Goal: Task Accomplishment & Management: Manage account settings

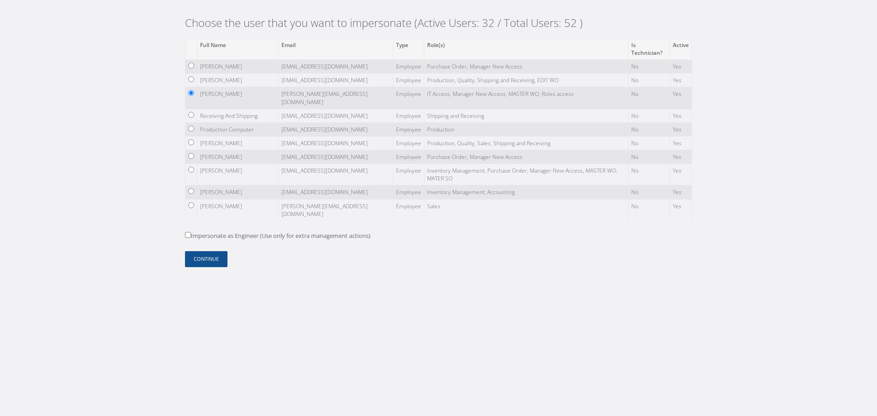
click at [197, 237] on label "Impersonate as Engineer (Use only for extra management actions)" at bounding box center [277, 236] width 185 height 9
click at [191, 237] on input "Impersonate as Engineer (Use only for extra management actions)" at bounding box center [188, 235] width 6 height 6
checkbox input "true"
click at [205, 266] on button "Continue" at bounding box center [206, 259] width 42 height 16
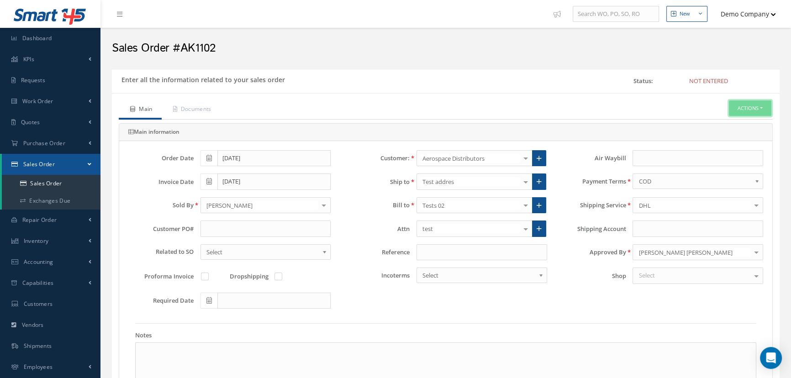
click at [757, 111] on button "Actions" at bounding box center [750, 108] width 42 height 16
click at [737, 119] on link "Enter/Update" at bounding box center [735, 124] width 73 height 12
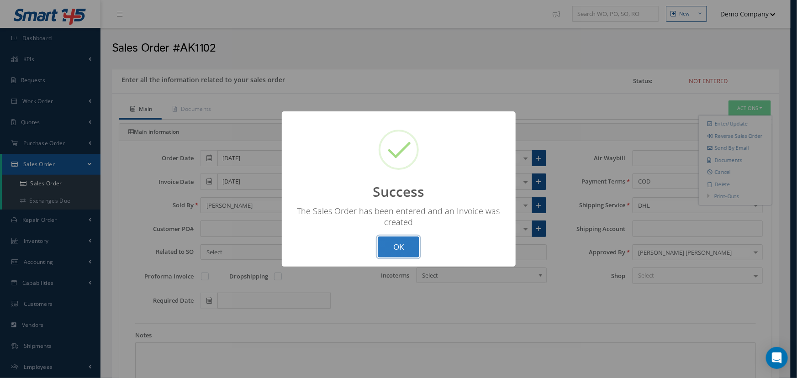
click at [407, 244] on button "OK" at bounding box center [399, 247] width 42 height 21
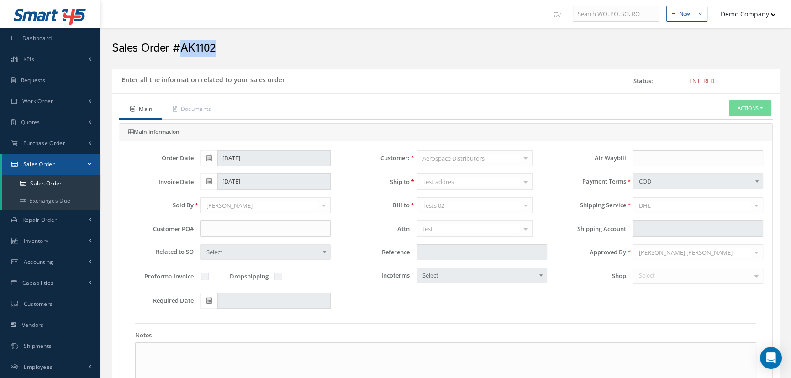
drag, startPoint x: 187, startPoint y: 49, endPoint x: 246, endPoint y: 47, distance: 58.5
click at [246, 47] on h2 "Sales Order #AK1102" at bounding box center [446, 49] width 668 height 14
copy h2 "AK1102"
click at [738, 105] on button "Actions" at bounding box center [750, 108] width 42 height 16
click at [724, 123] on link "Reverse Sales Order" at bounding box center [735, 124] width 73 height 12
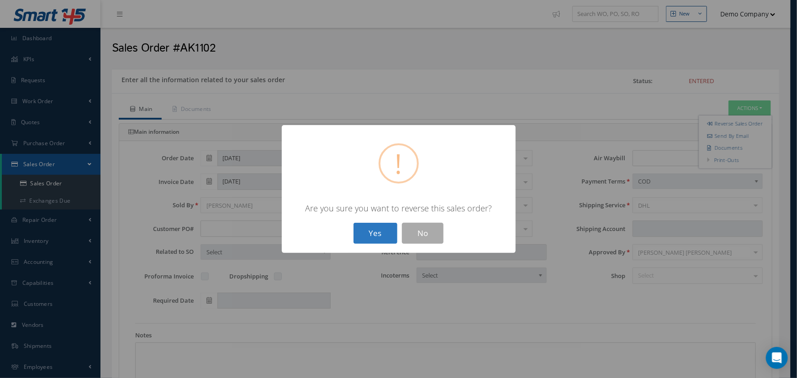
click at [394, 236] on button "Yes" at bounding box center [375, 233] width 44 height 21
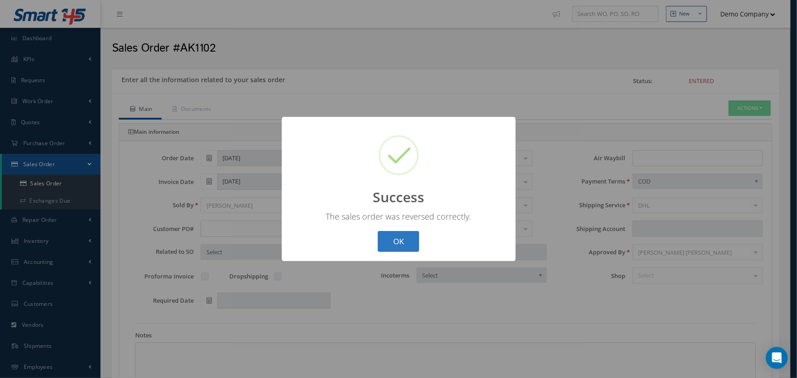
click at [397, 247] on button "OK" at bounding box center [399, 241] width 42 height 21
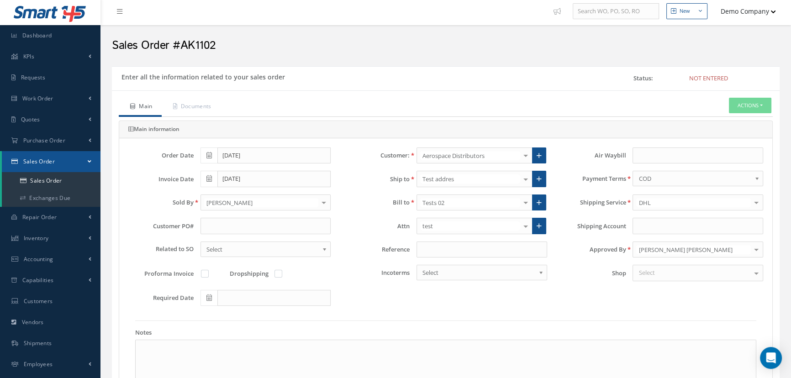
scroll to position [207, 0]
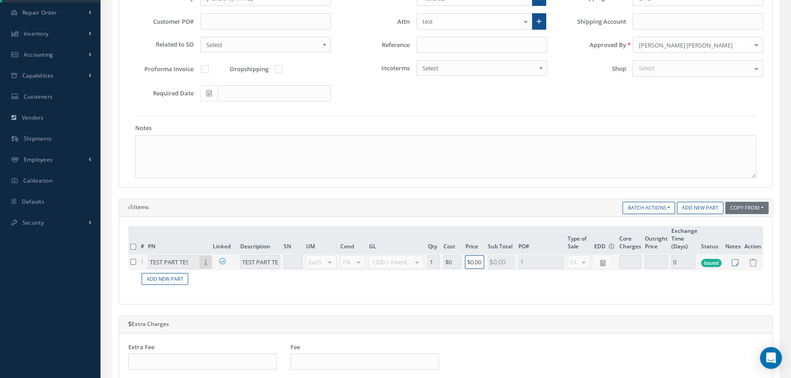
drag, startPoint x: 452, startPoint y: 262, endPoint x: 428, endPoint y: 260, distance: 24.3
click at [423, 263] on tr "1 TEST PART TEST Part Number Description SN Condition PO# Qty Location Warehous…" at bounding box center [445, 262] width 635 height 16
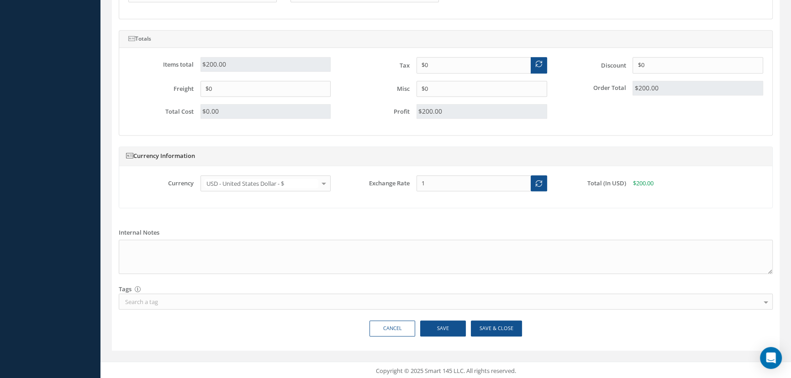
type input "$200"
click at [453, 325] on button "Save" at bounding box center [443, 329] width 46 height 16
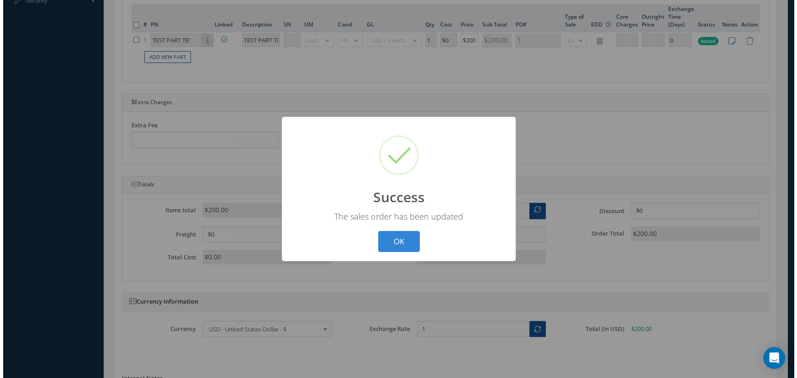
scroll to position [160, 0]
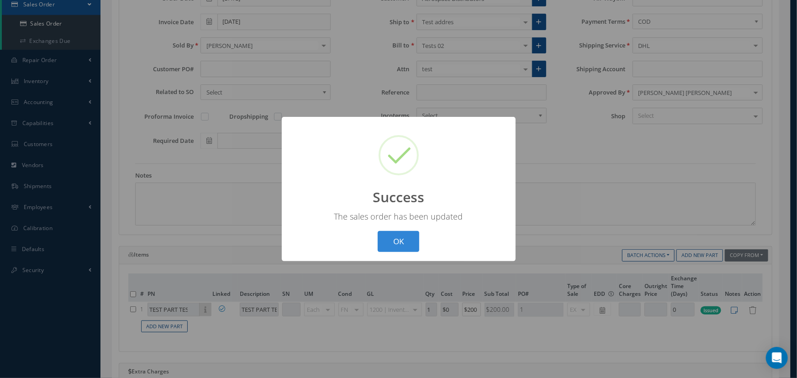
drag, startPoint x: 394, startPoint y: 244, endPoint x: 455, endPoint y: 226, distance: 64.3
click at [394, 242] on button "OK" at bounding box center [399, 241] width 42 height 21
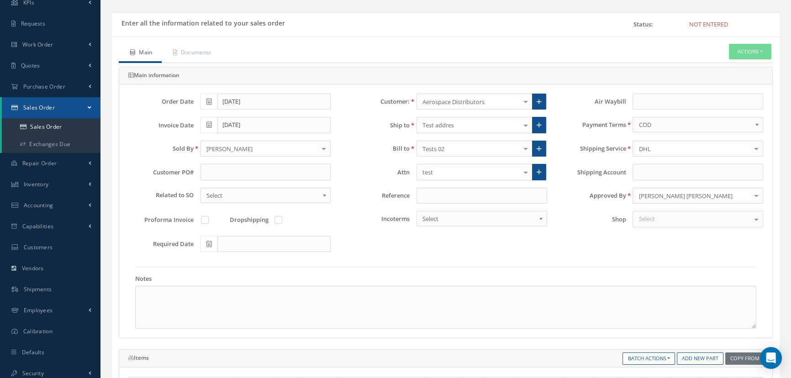
scroll to position [0, 0]
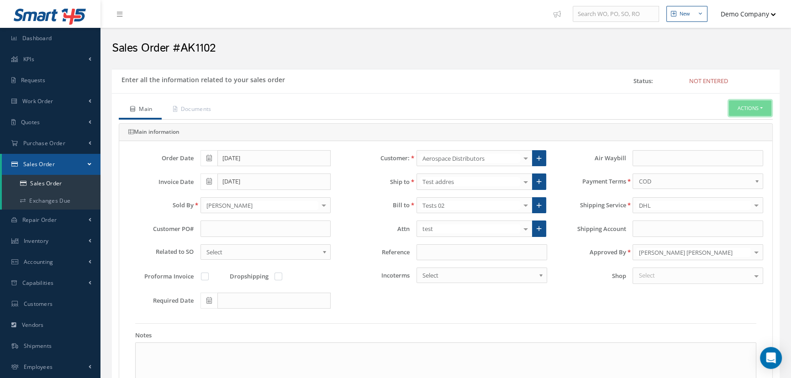
click at [751, 109] on button "Actions" at bounding box center [750, 108] width 42 height 16
click at [728, 123] on link "Enter/Update" at bounding box center [735, 124] width 73 height 12
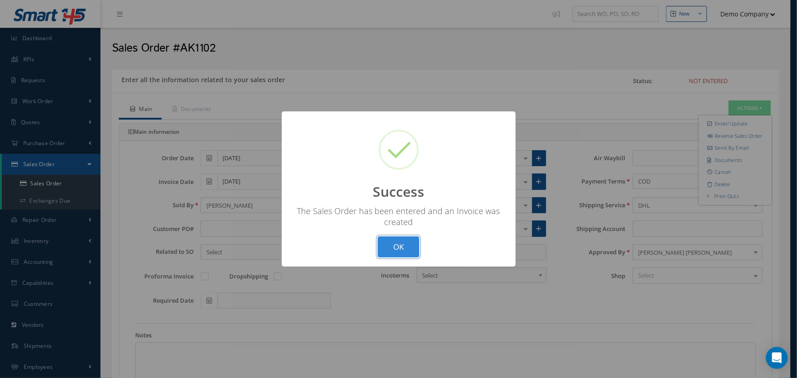
drag, startPoint x: 400, startPoint y: 242, endPoint x: 275, endPoint y: 3, distance: 269.4
click at [400, 242] on button "OK" at bounding box center [399, 247] width 42 height 21
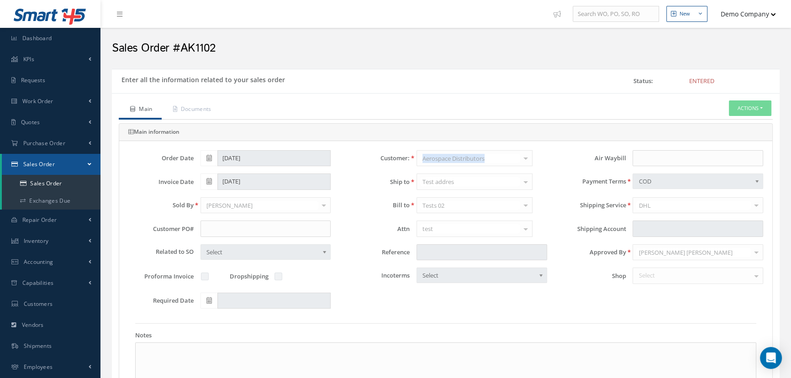
drag, startPoint x: 495, startPoint y: 155, endPoint x: 418, endPoint y: 154, distance: 76.7
click at [418, 154] on div "Aerospace Distributors Demo Company Aircraft World Agency BI Aero Mecanex Rockw…" at bounding box center [481, 158] width 131 height 16
copy span "Aerospace Distributors"
click at [59, 179] on link "Sales Order" at bounding box center [51, 183] width 99 height 17
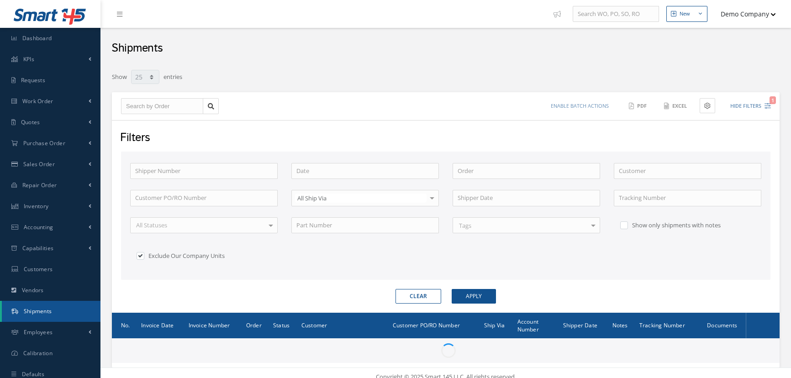
select select "25"
